Goal: Information Seeking & Learning: Find specific page/section

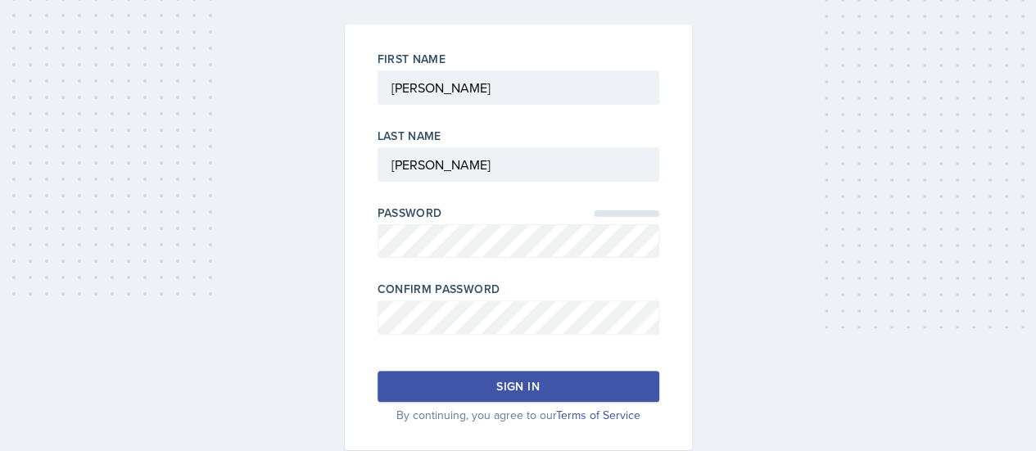
scroll to position [121, 0]
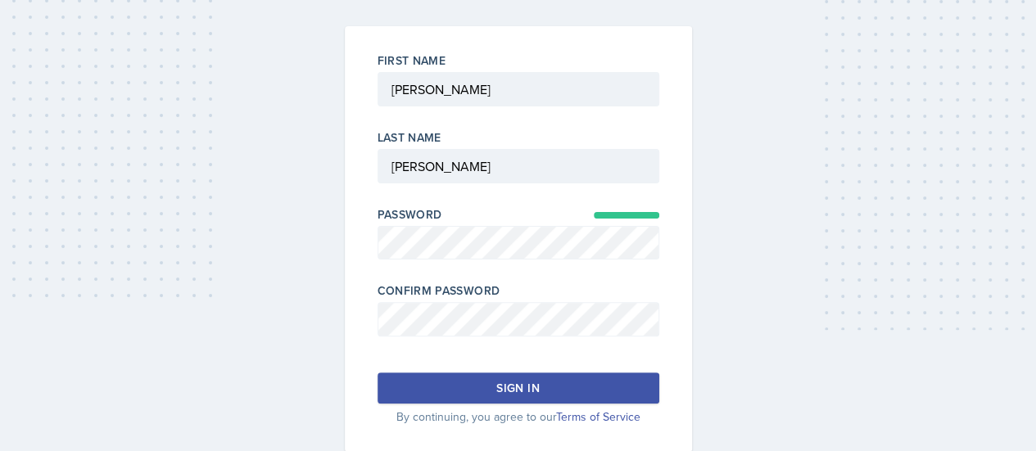
click at [508, 382] on div "Sign in" at bounding box center [517, 388] width 43 height 16
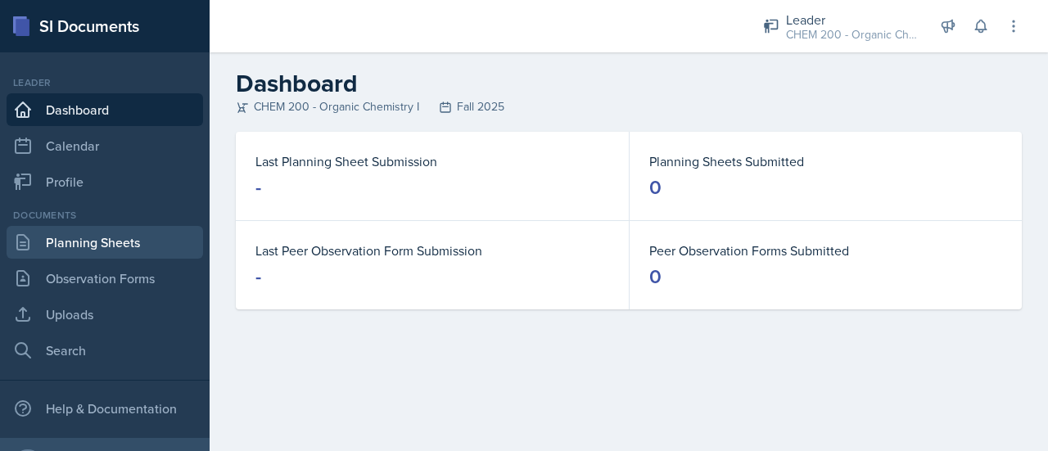
click at [93, 244] on link "Planning Sheets" at bounding box center [105, 242] width 197 height 33
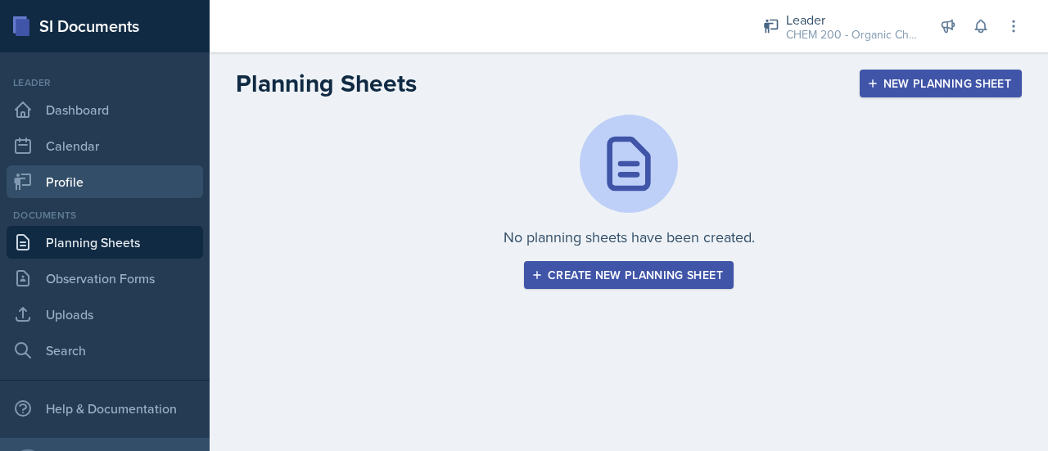
click at [97, 194] on link "Profile" at bounding box center [105, 181] width 197 height 33
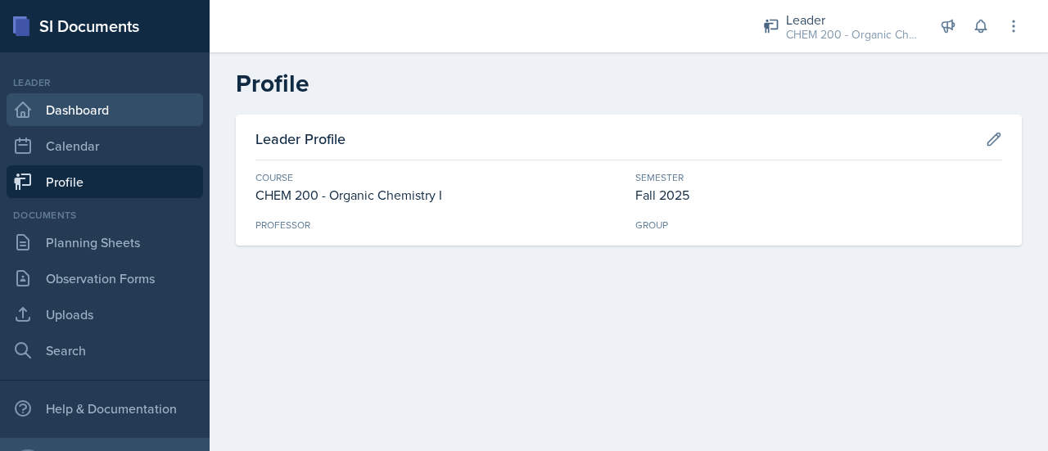
click at [105, 106] on link "Dashboard" at bounding box center [105, 109] width 197 height 33
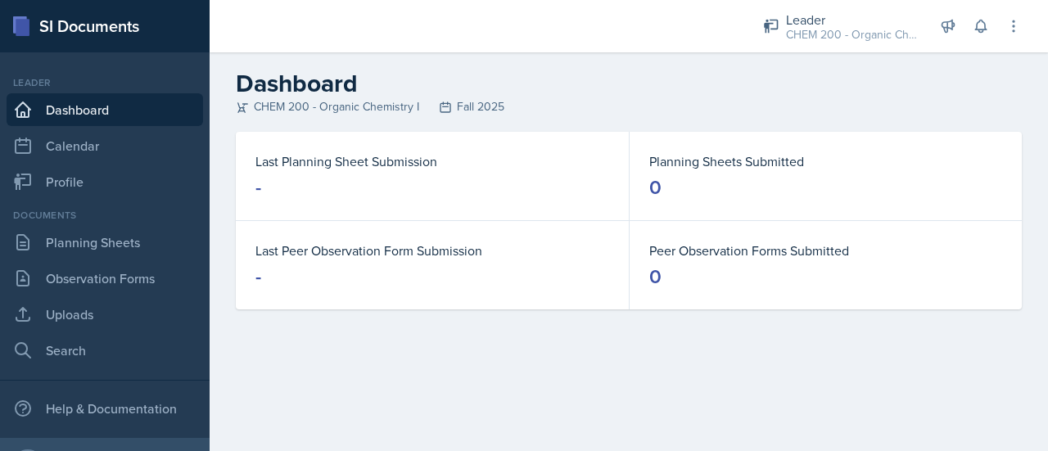
drag, startPoint x: 501, startPoint y: 102, endPoint x: 442, endPoint y: 108, distance: 59.2
click at [442, 108] on div "CHEM 200 - Organic Chemistry I Fall 2025" at bounding box center [629, 106] width 786 height 17
click at [572, 88] on h2 "Dashboard" at bounding box center [629, 83] width 786 height 29
click at [86, 347] on link "Search" at bounding box center [105, 350] width 197 height 33
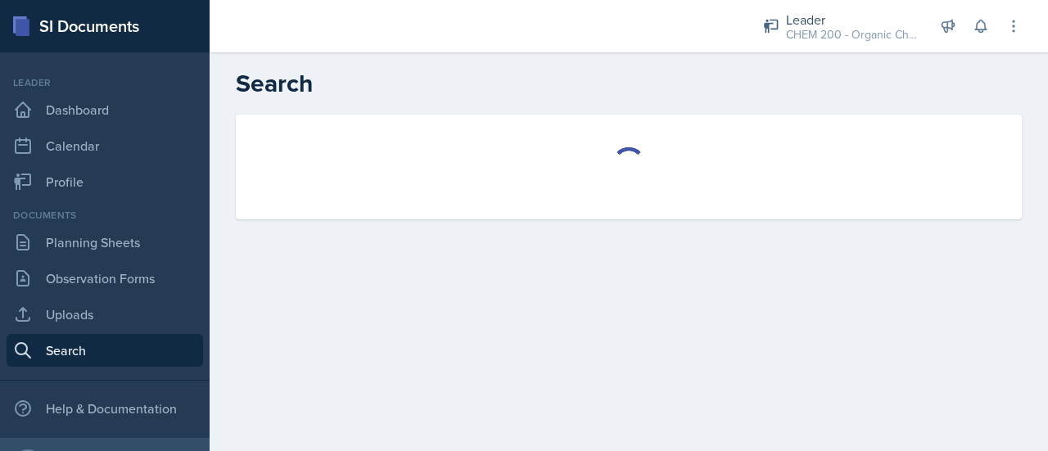
select select "all"
select select "1"
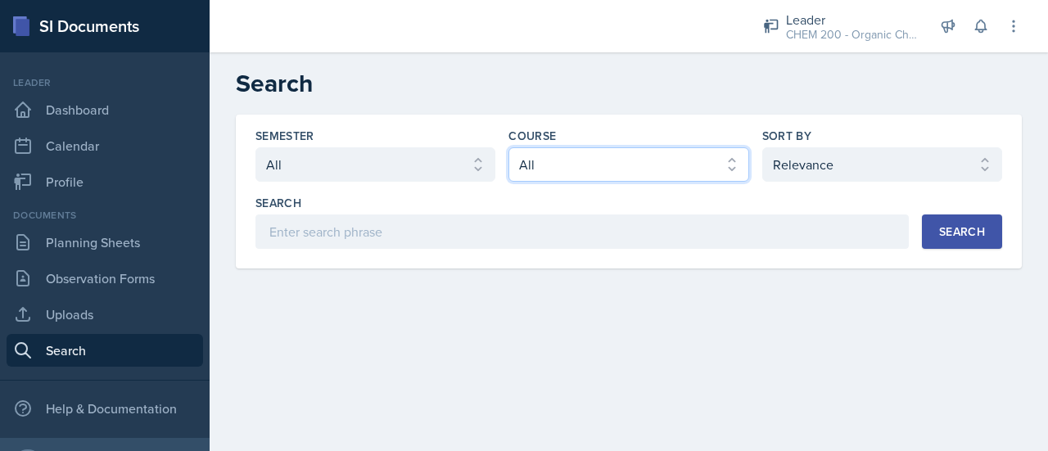
click at [609, 152] on select "Select course All ACCT 113 - Principles of Accounting I ACCT 213 - Intermediate…" at bounding box center [629, 164] width 240 height 34
select select "f9afd443-044f-41e7-b11e-c2f1097b38b3"
click at [509, 147] on select "Select course All ACCT 113 - Principles of Accounting I ACCT 213 - Intermediate…" at bounding box center [629, 164] width 240 height 34
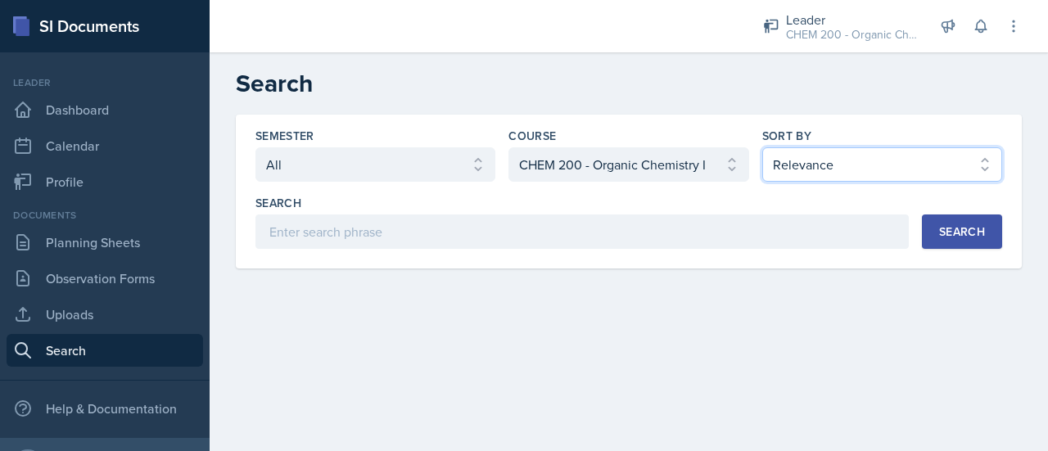
click at [808, 150] on select "Select sort by Relevance Document Date (Asc) Document Date (Desc)" at bounding box center [883, 164] width 240 height 34
click at [715, 338] on main "Search Semester Select semester All Fall 2025 SPRING 2025 Fall 2024 Spring 2024…" at bounding box center [629, 251] width 839 height 399
click at [971, 217] on button "Search" at bounding box center [962, 232] width 80 height 34
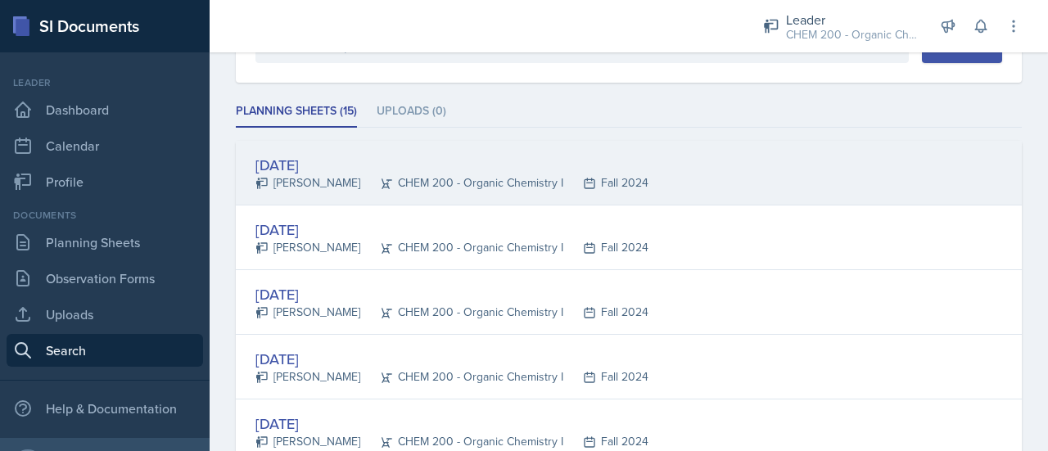
scroll to position [3, 0]
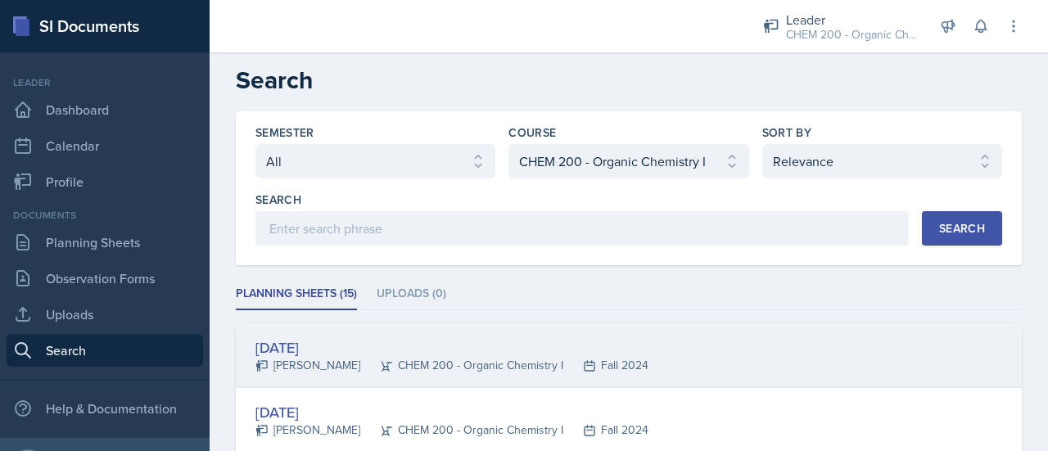
click at [326, 344] on div "[DATE]" at bounding box center [452, 348] width 393 height 22
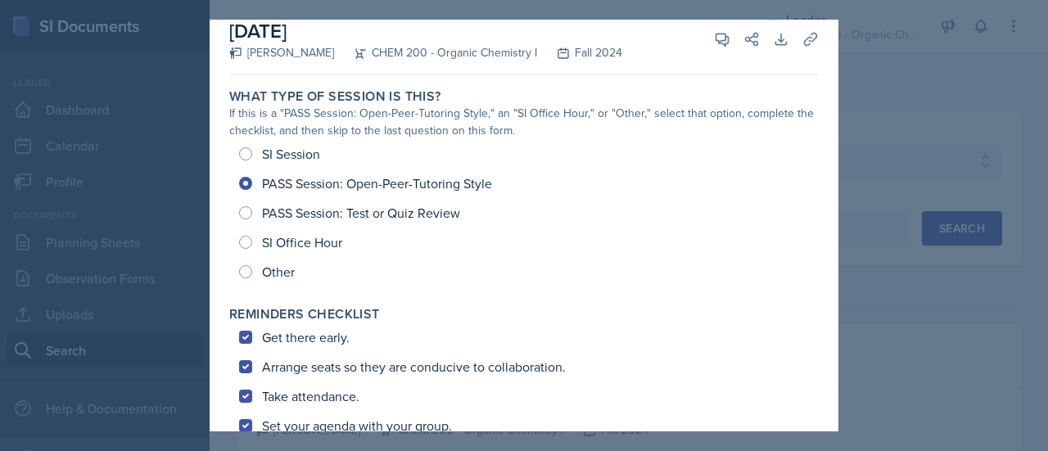
scroll to position [0, 0]
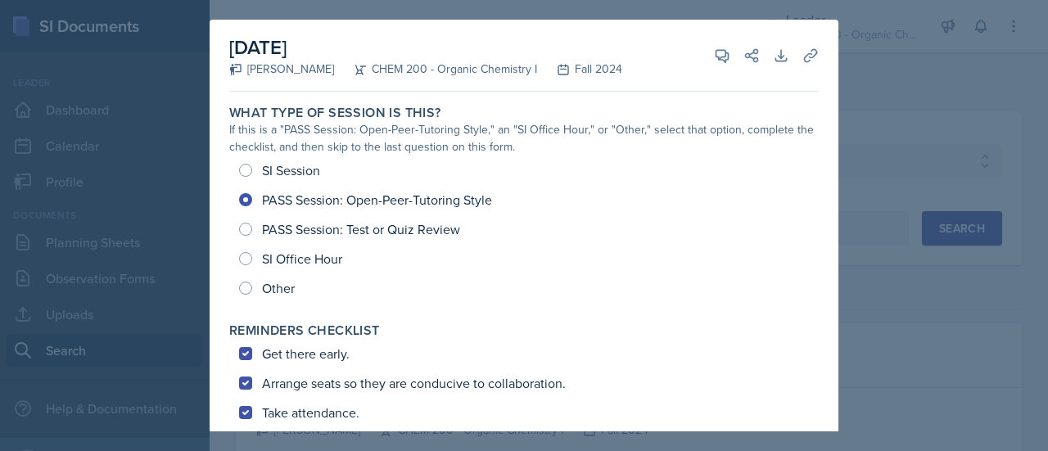
click at [909, 95] on div at bounding box center [524, 225] width 1048 height 451
